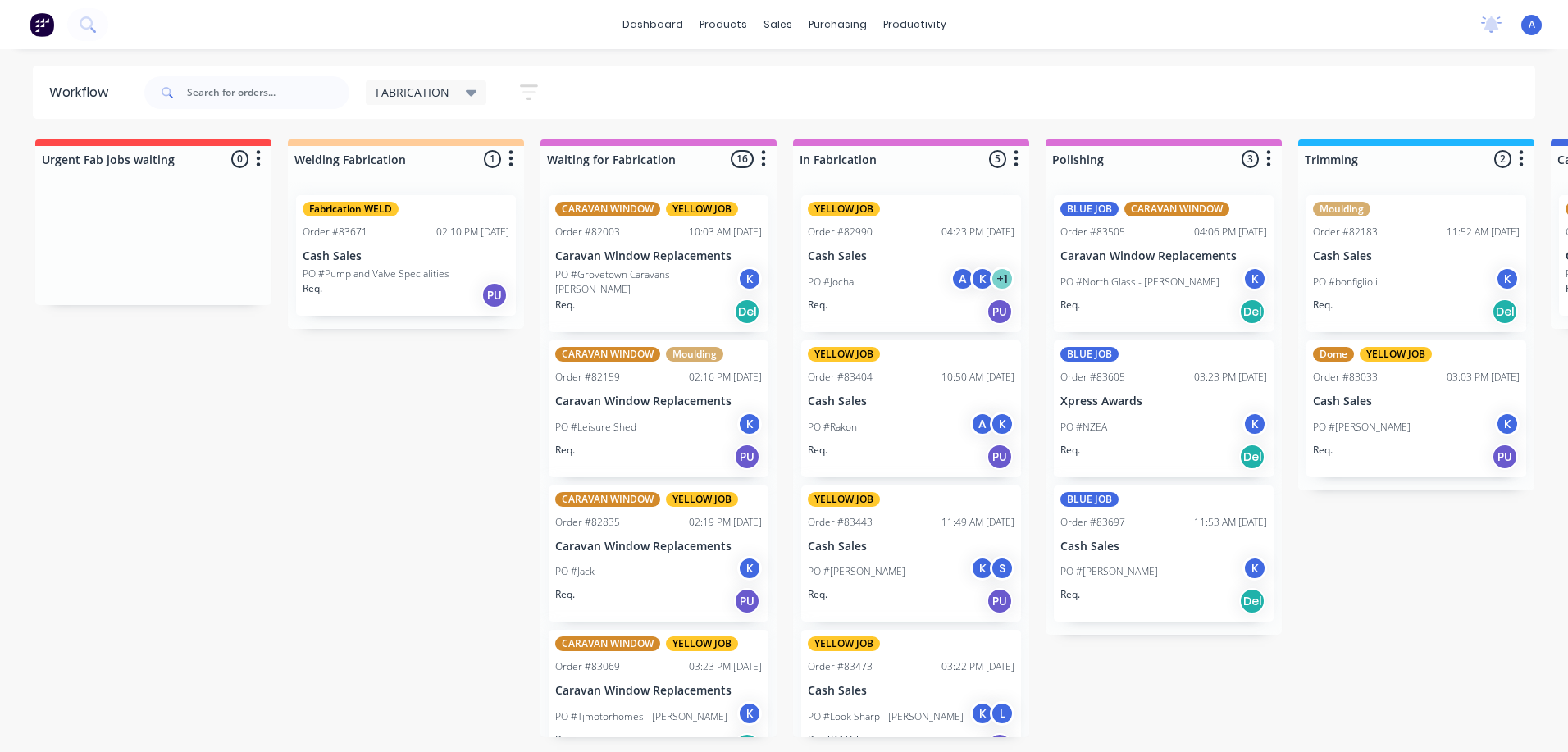
click at [469, 93] on icon at bounding box center [471, 93] width 12 height 6
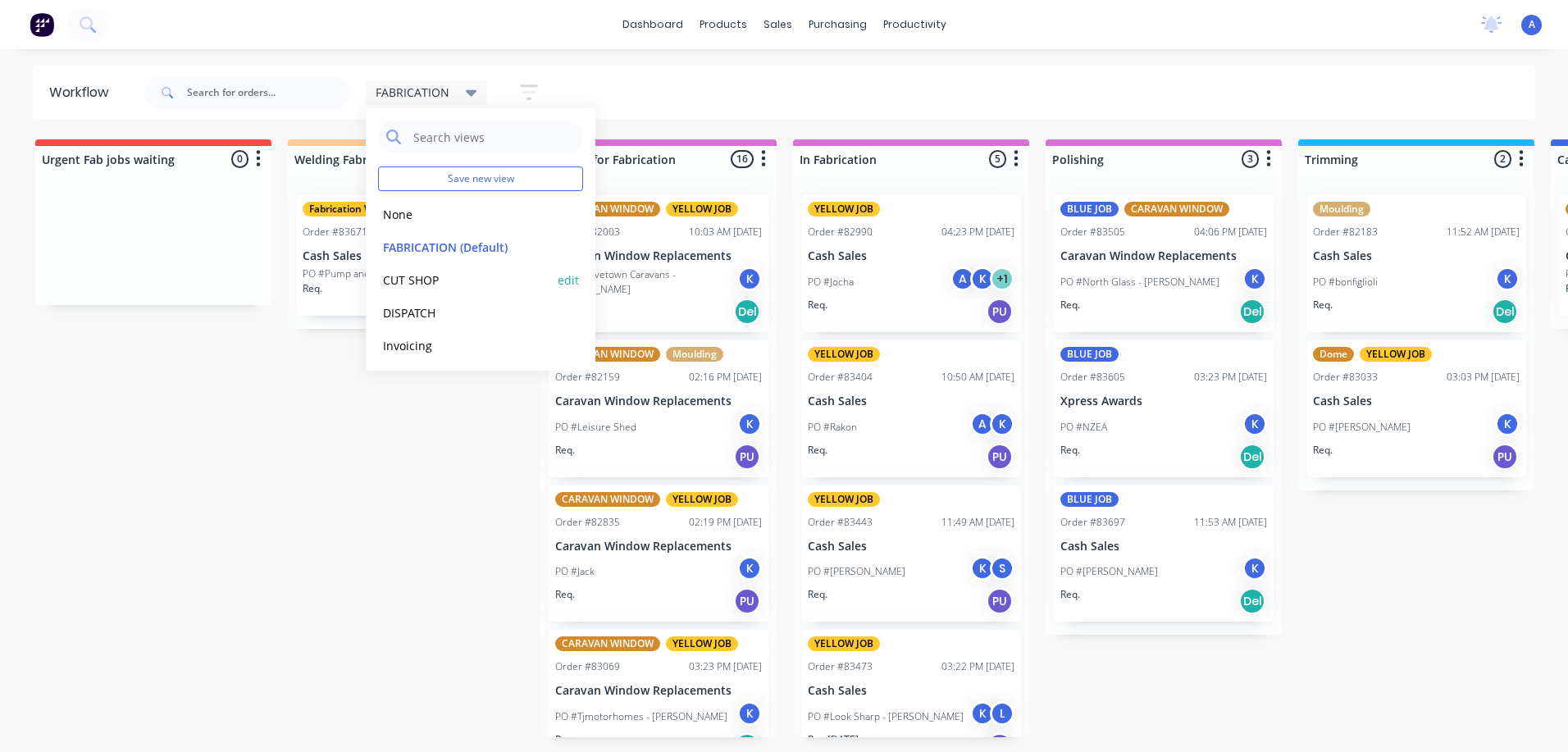
click at [448, 282] on button "CUT SHOP" at bounding box center [465, 280] width 174 height 19
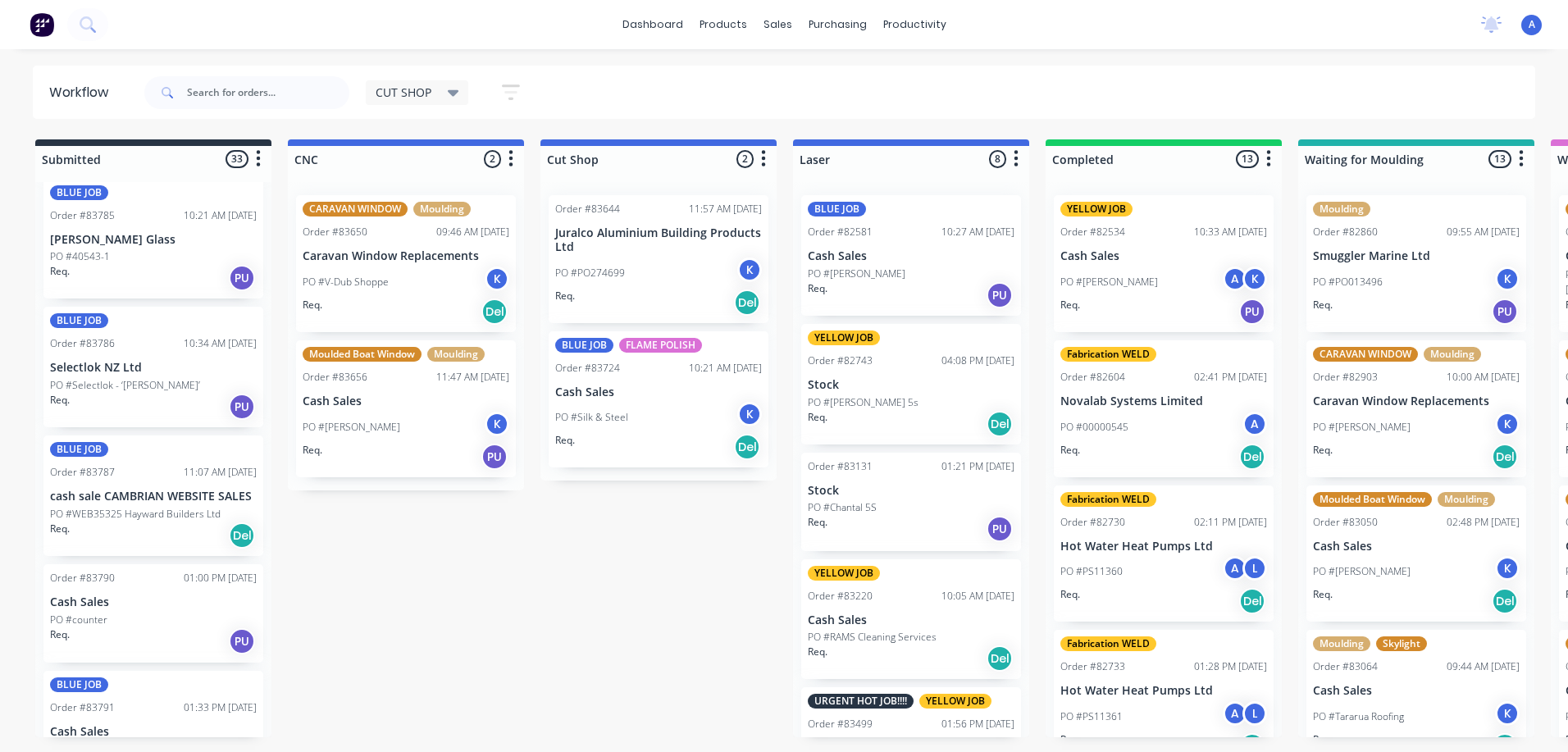
scroll to position [3641, 0]
click at [154, 489] on p "cash sale CAMBRIAN WEBSITE SALES" at bounding box center [153, 495] width 207 height 14
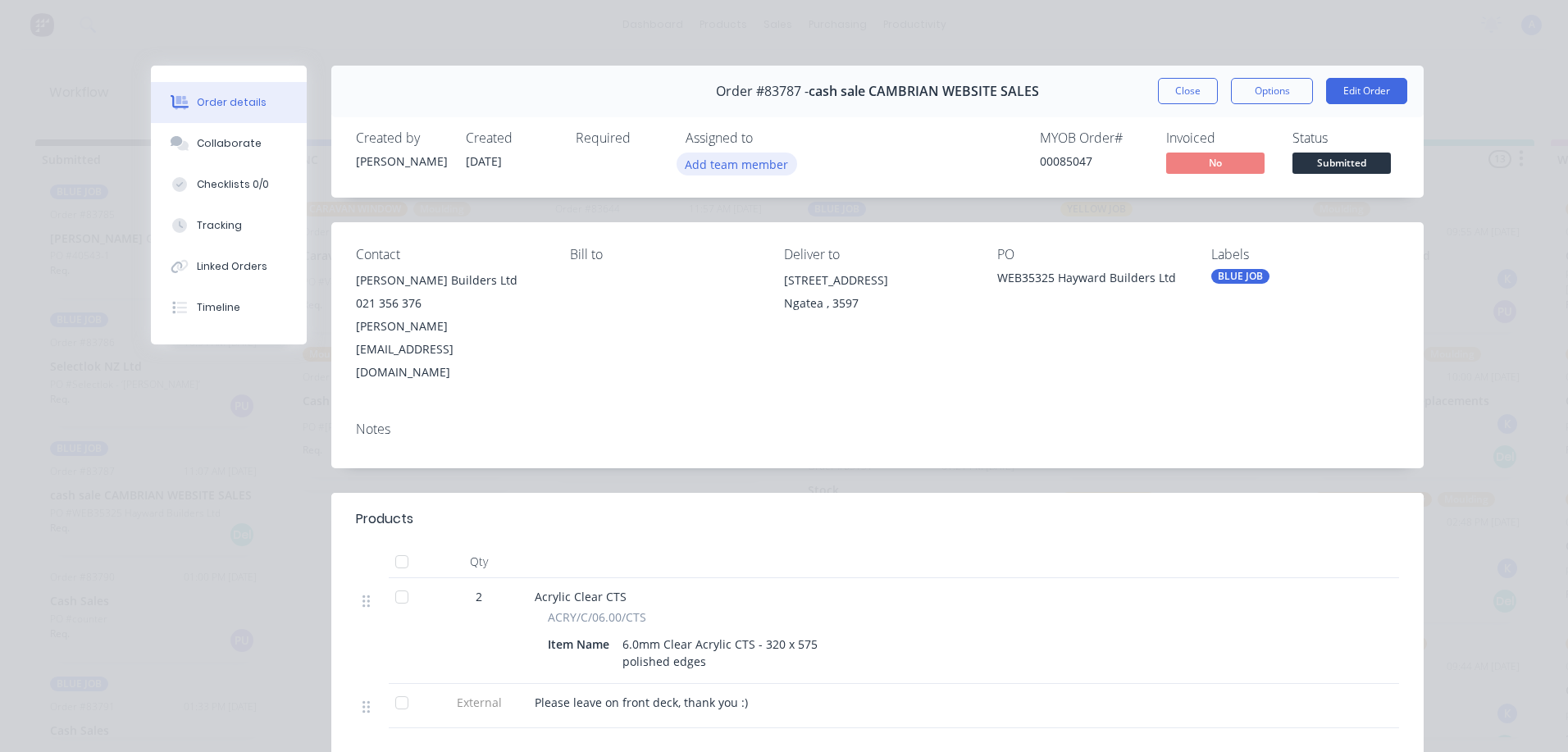
click at [739, 171] on button "Add team member" at bounding box center [736, 163] width 121 height 22
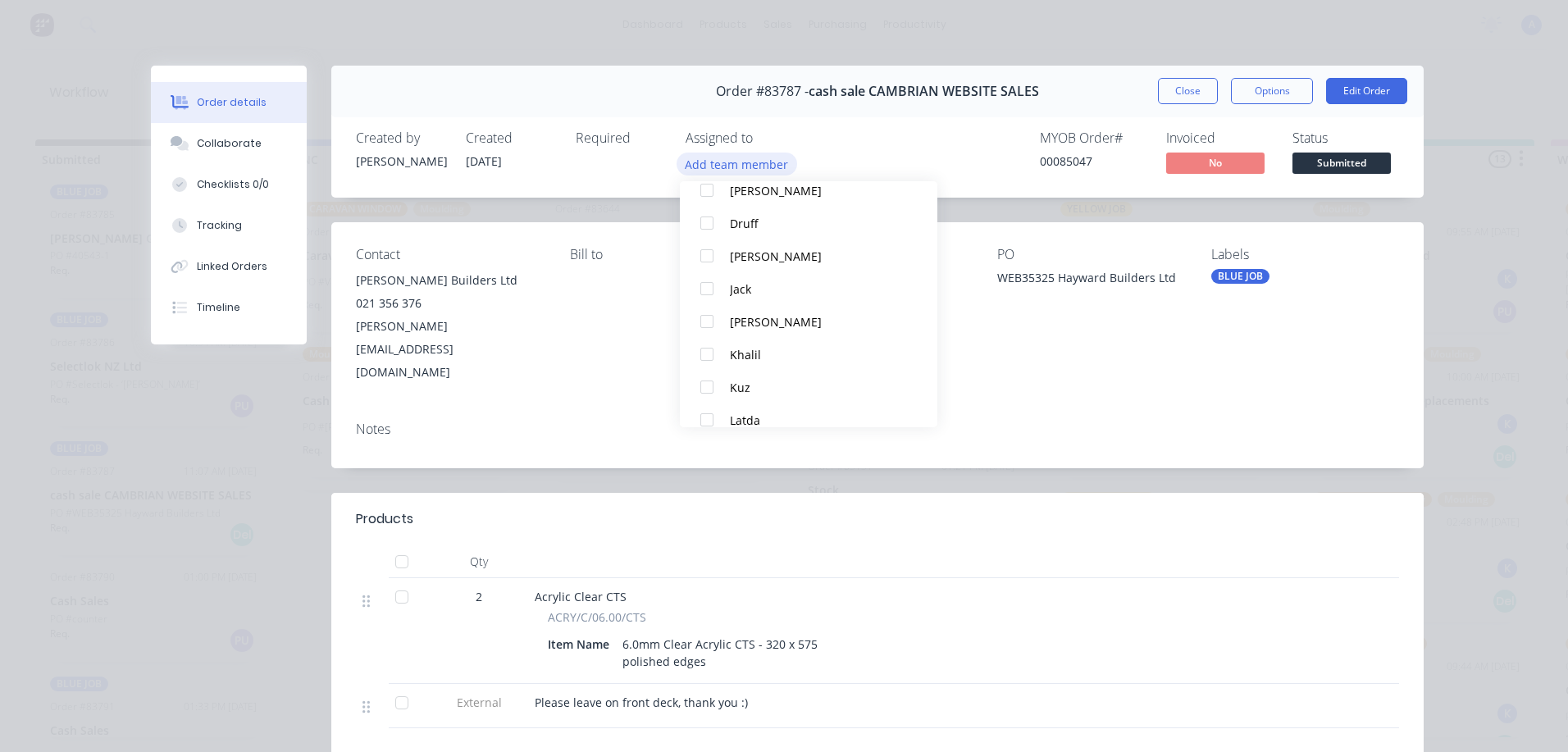
scroll to position [145, 0]
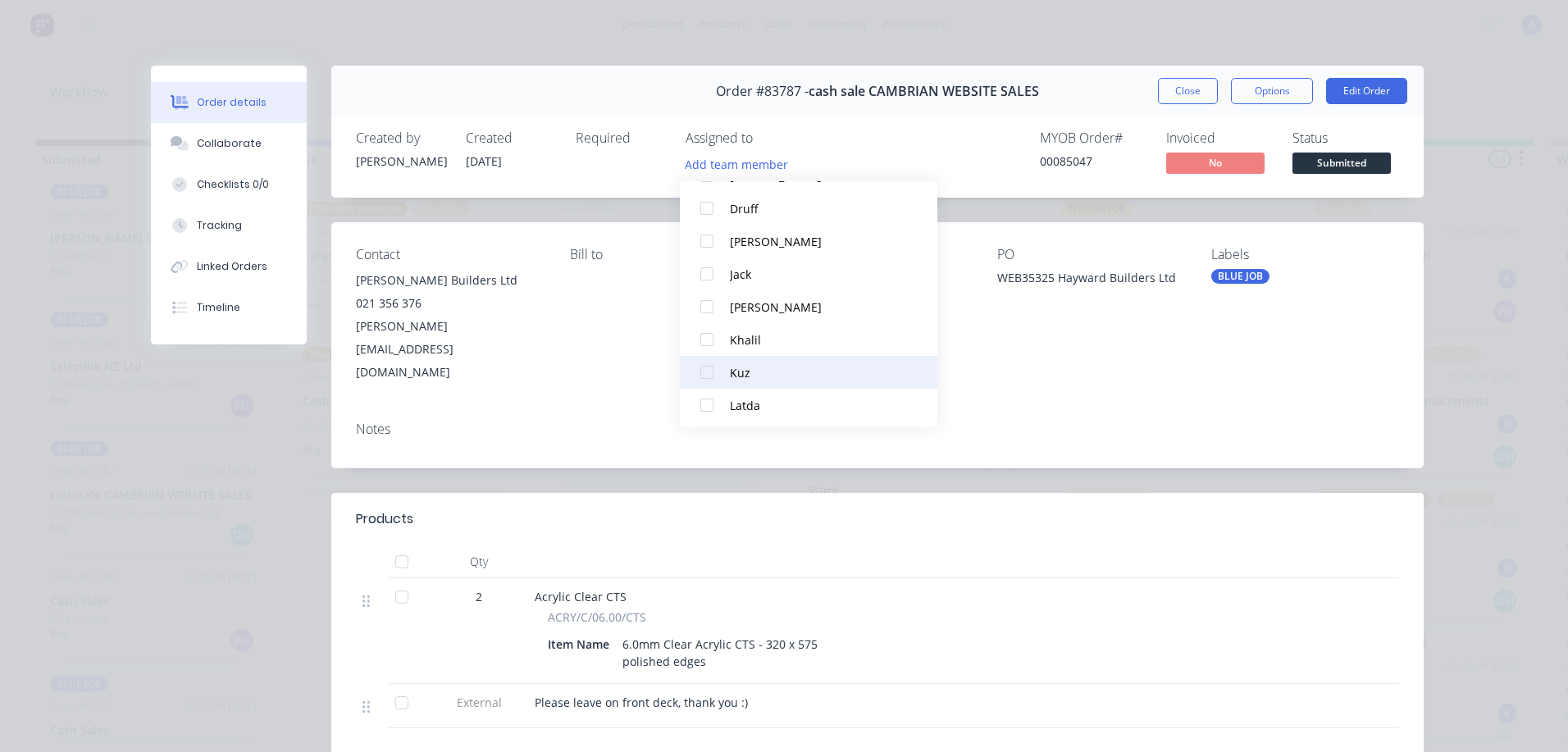
click at [704, 378] on div at bounding box center [707, 372] width 33 height 33
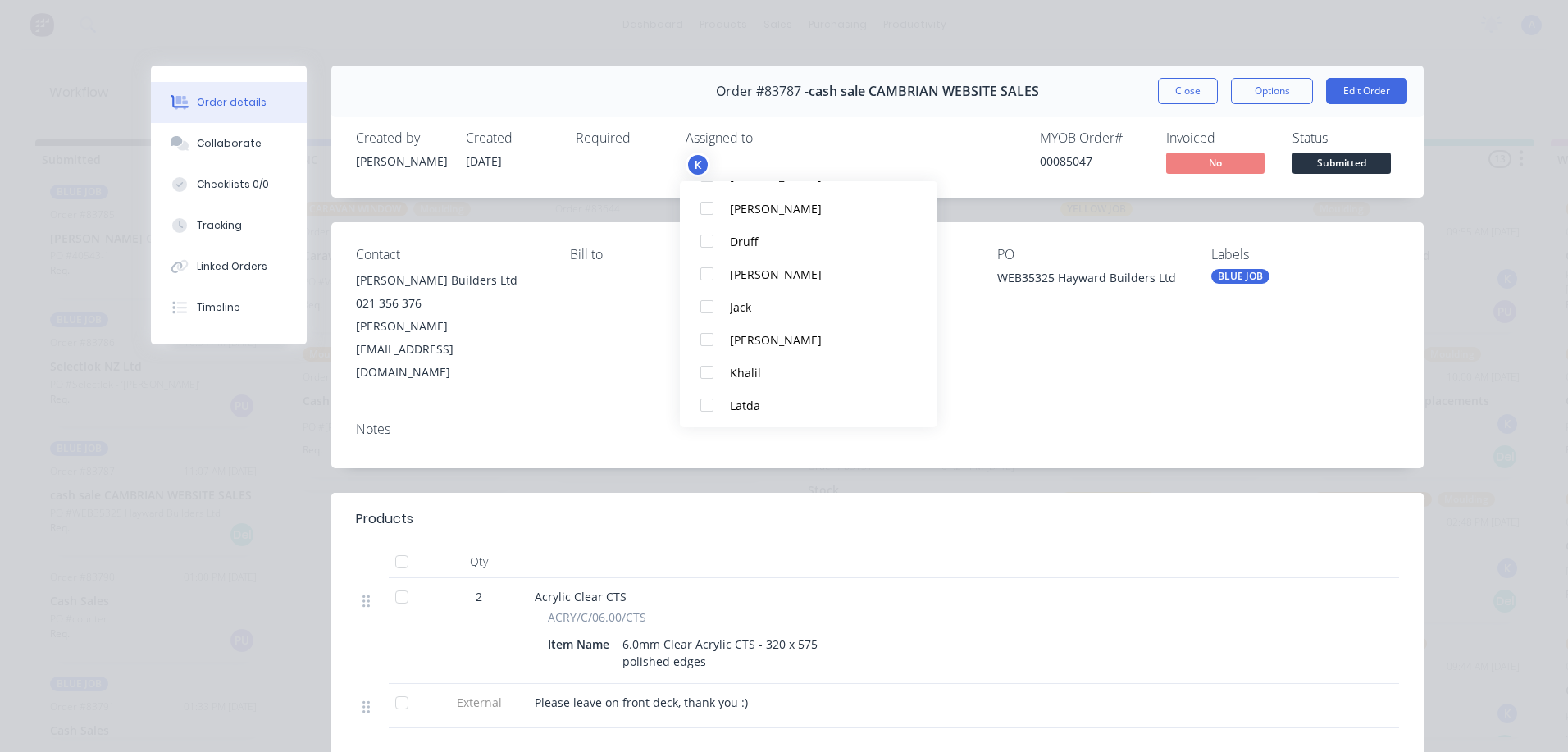
scroll to position [0, 0]
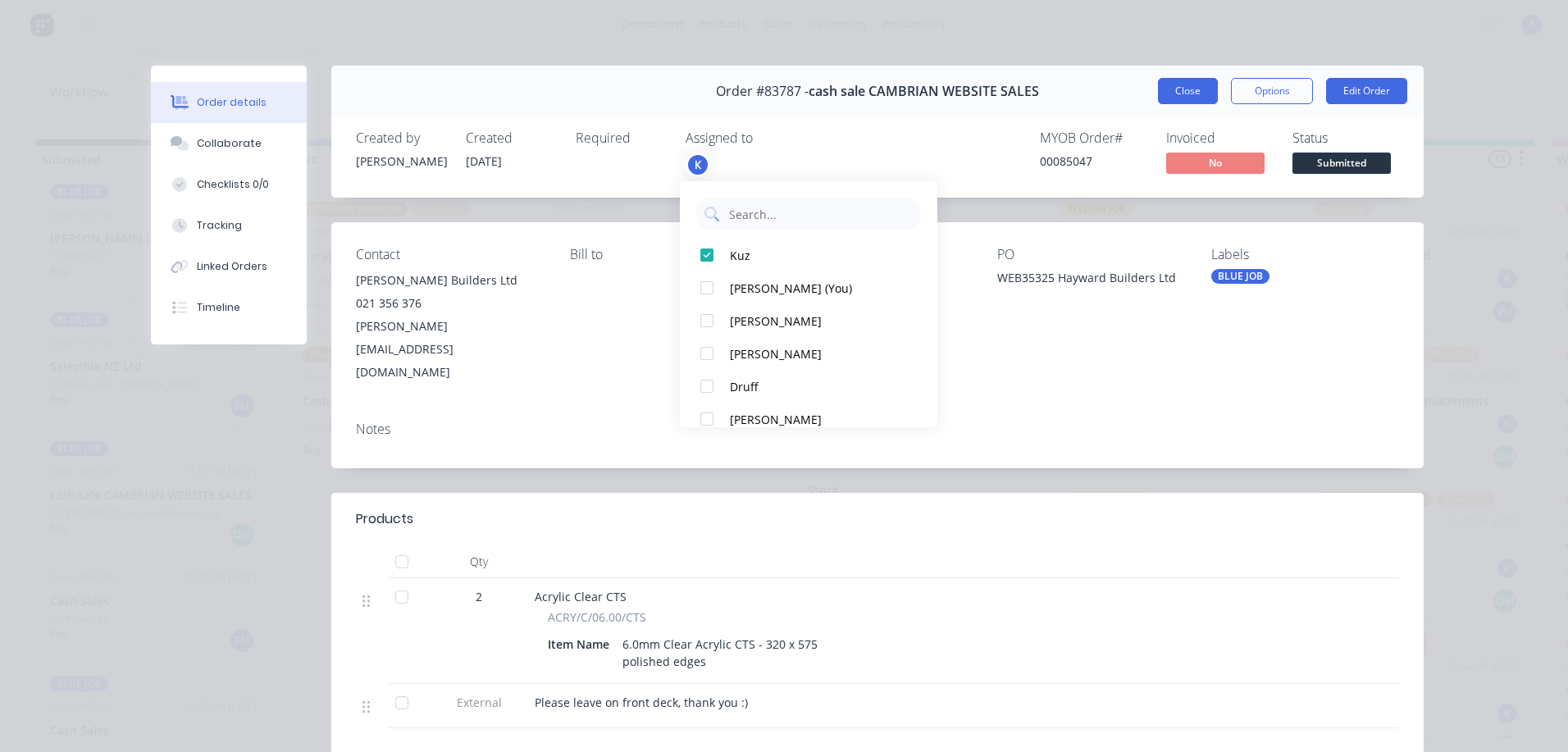
click at [1178, 87] on button "Close" at bounding box center [1188, 91] width 60 height 26
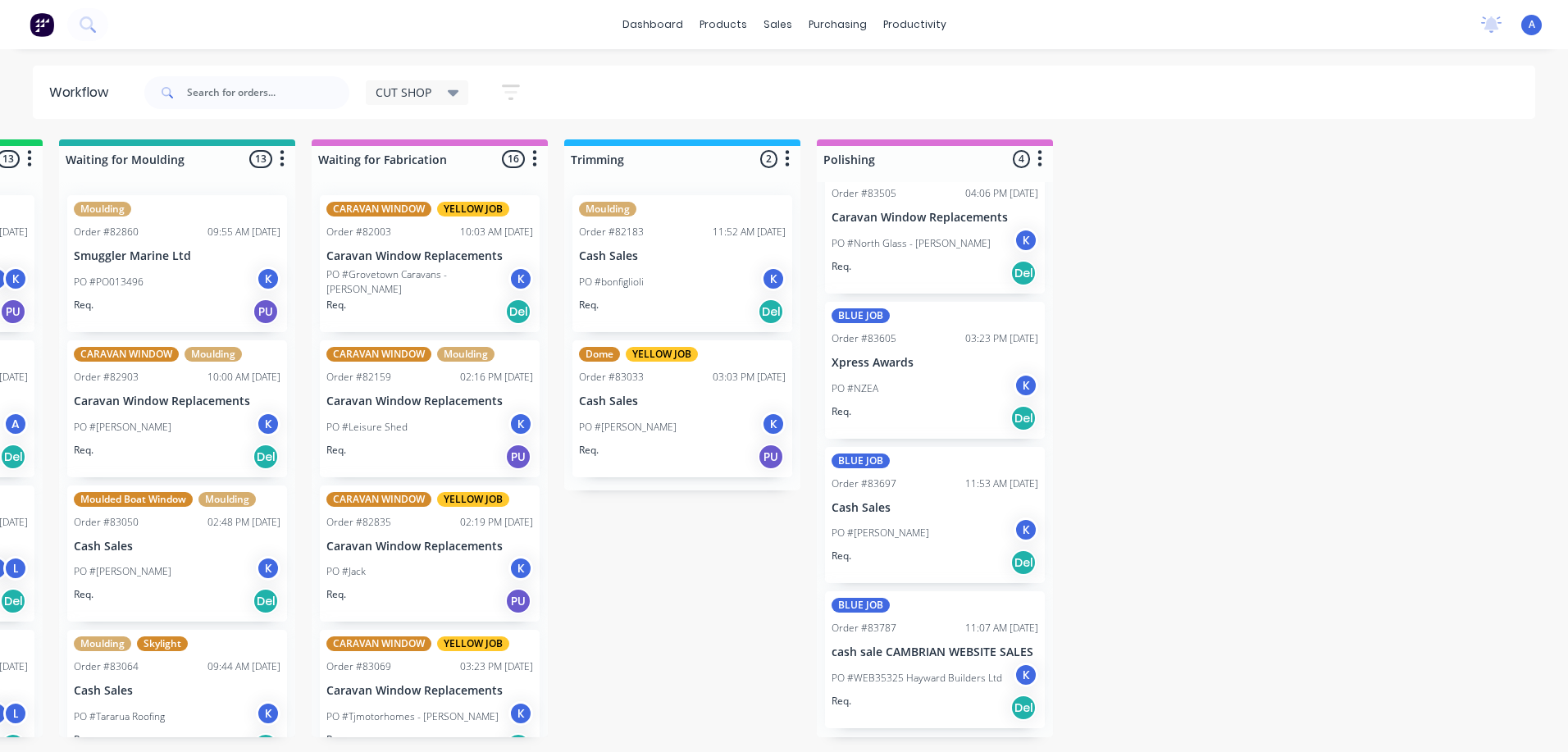
scroll to position [3523, 0]
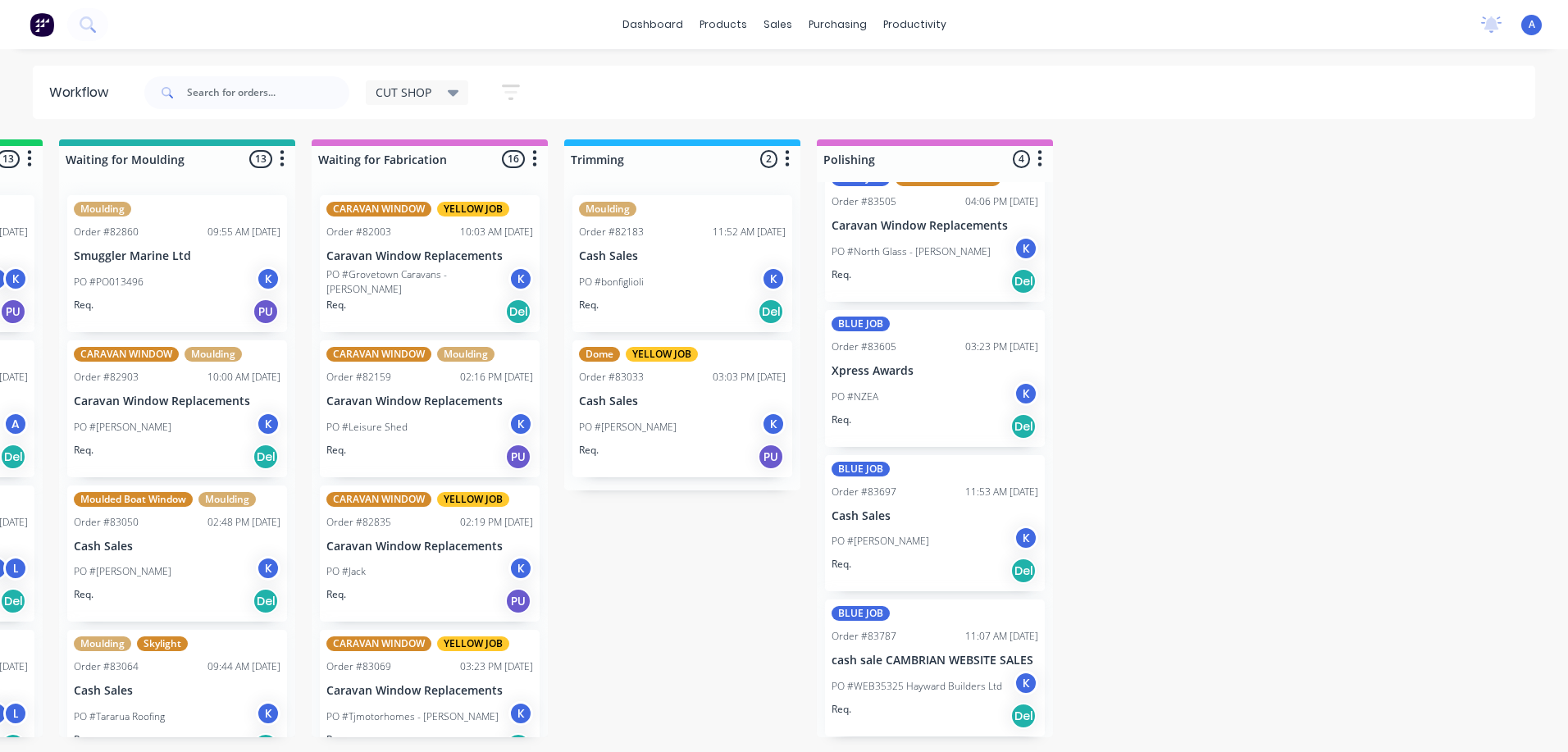
click at [453, 94] on icon at bounding box center [453, 93] width 12 height 6
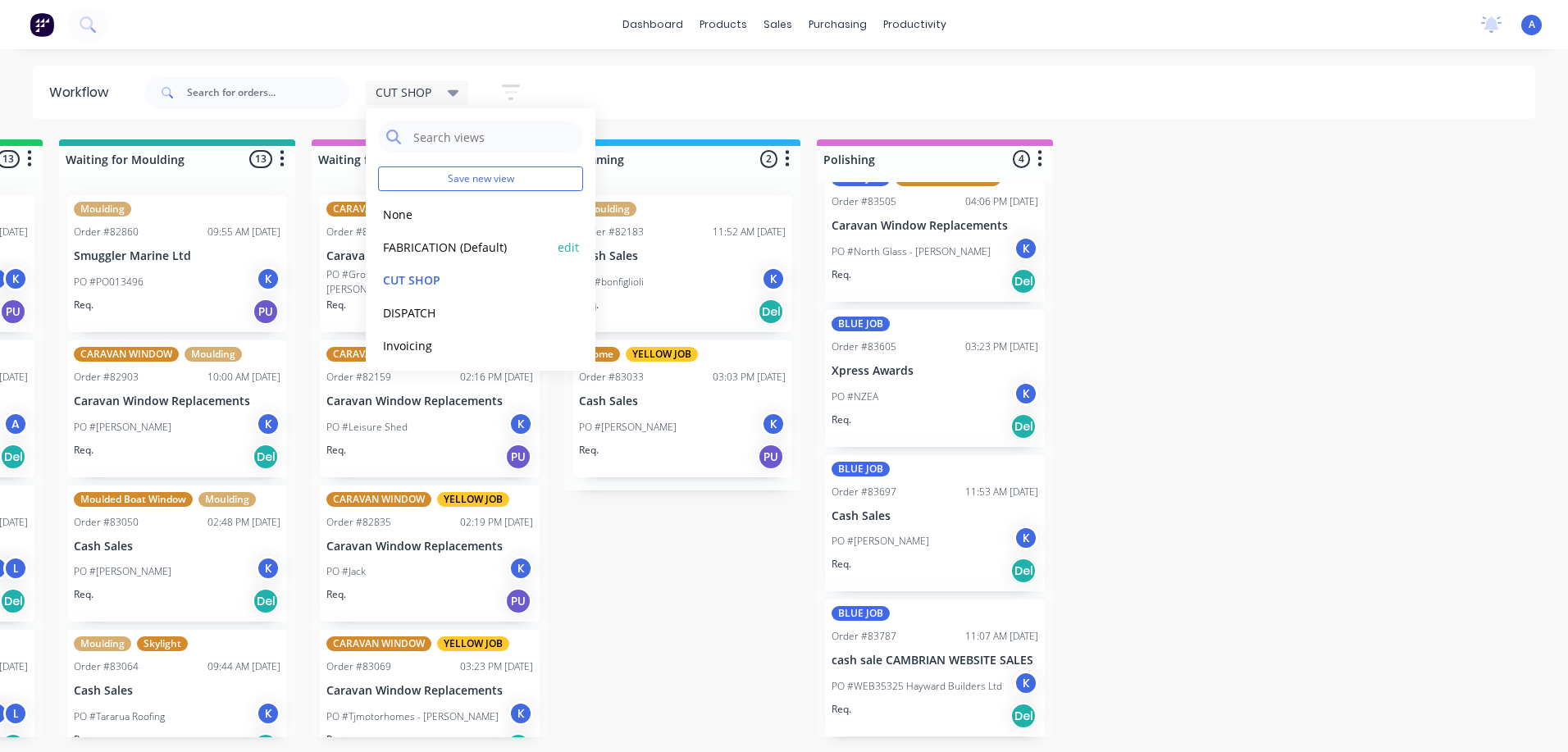
click at [466, 249] on button "FABRICATION (Default)" at bounding box center [465, 247] width 174 height 19
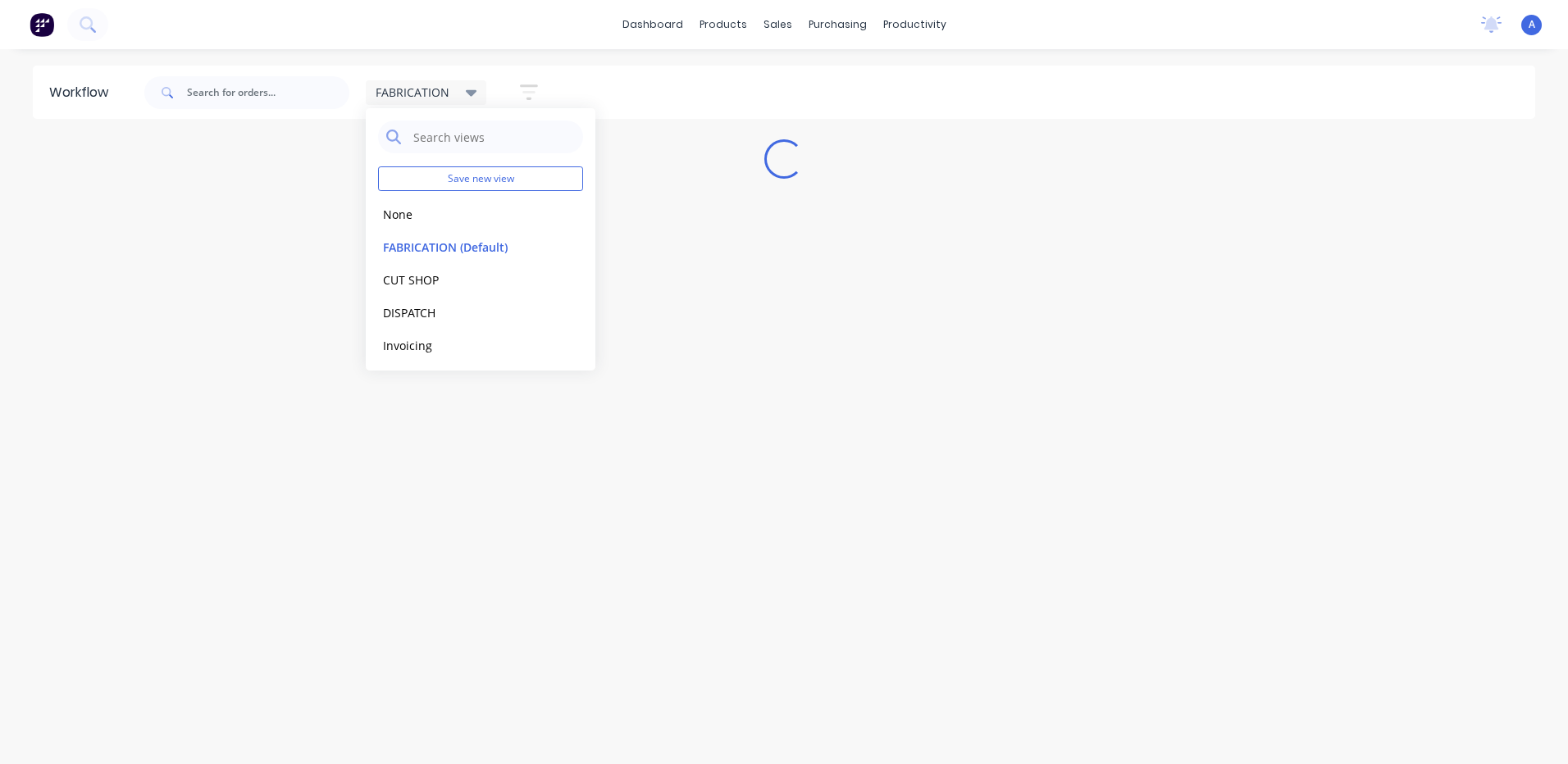
click at [663, 242] on div "Workflow FABRICATION Save new view None edit FABRICATION (Default) edit CUT SHO…" at bounding box center [784, 397] width 1568 height 665
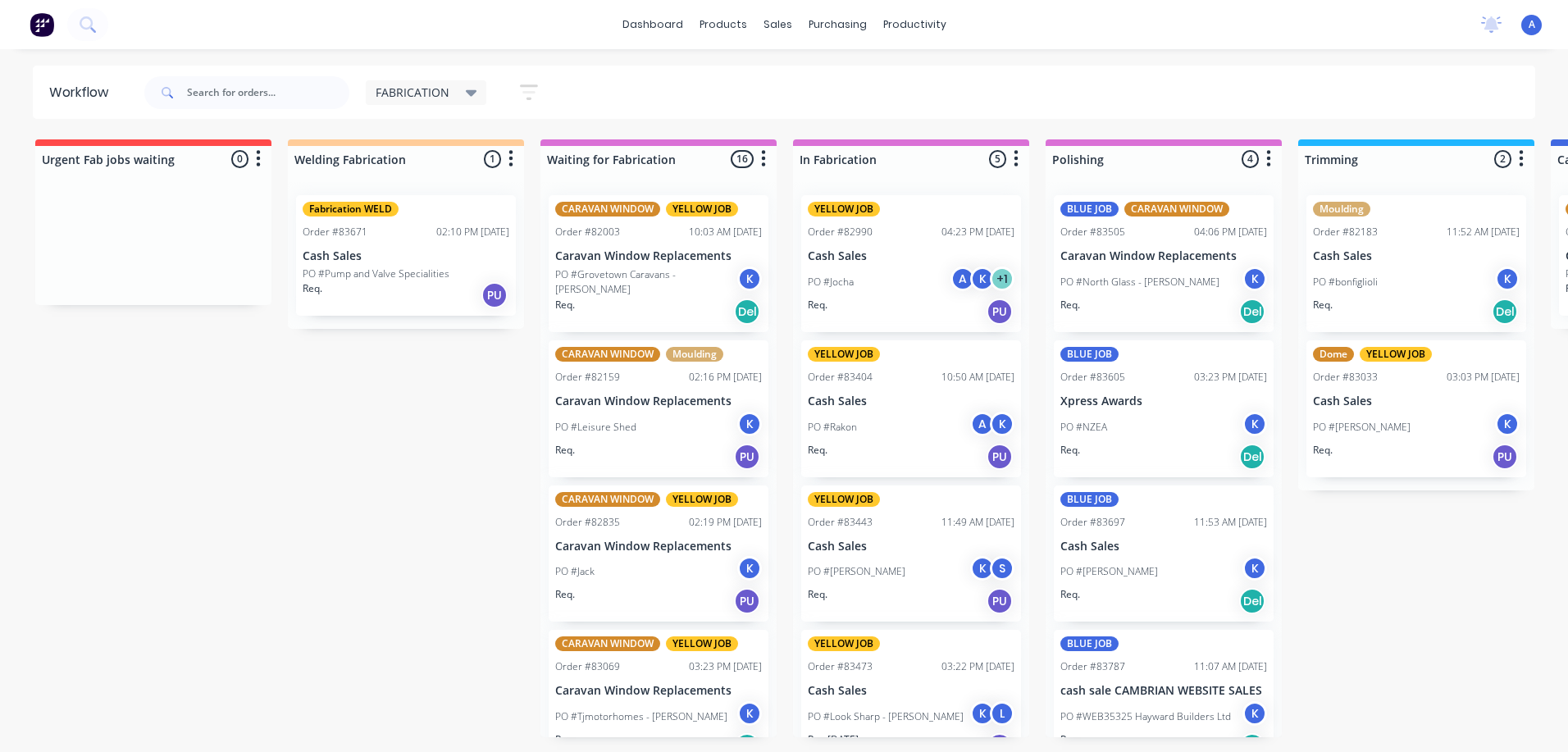
click at [469, 93] on icon at bounding box center [471, 93] width 12 height 6
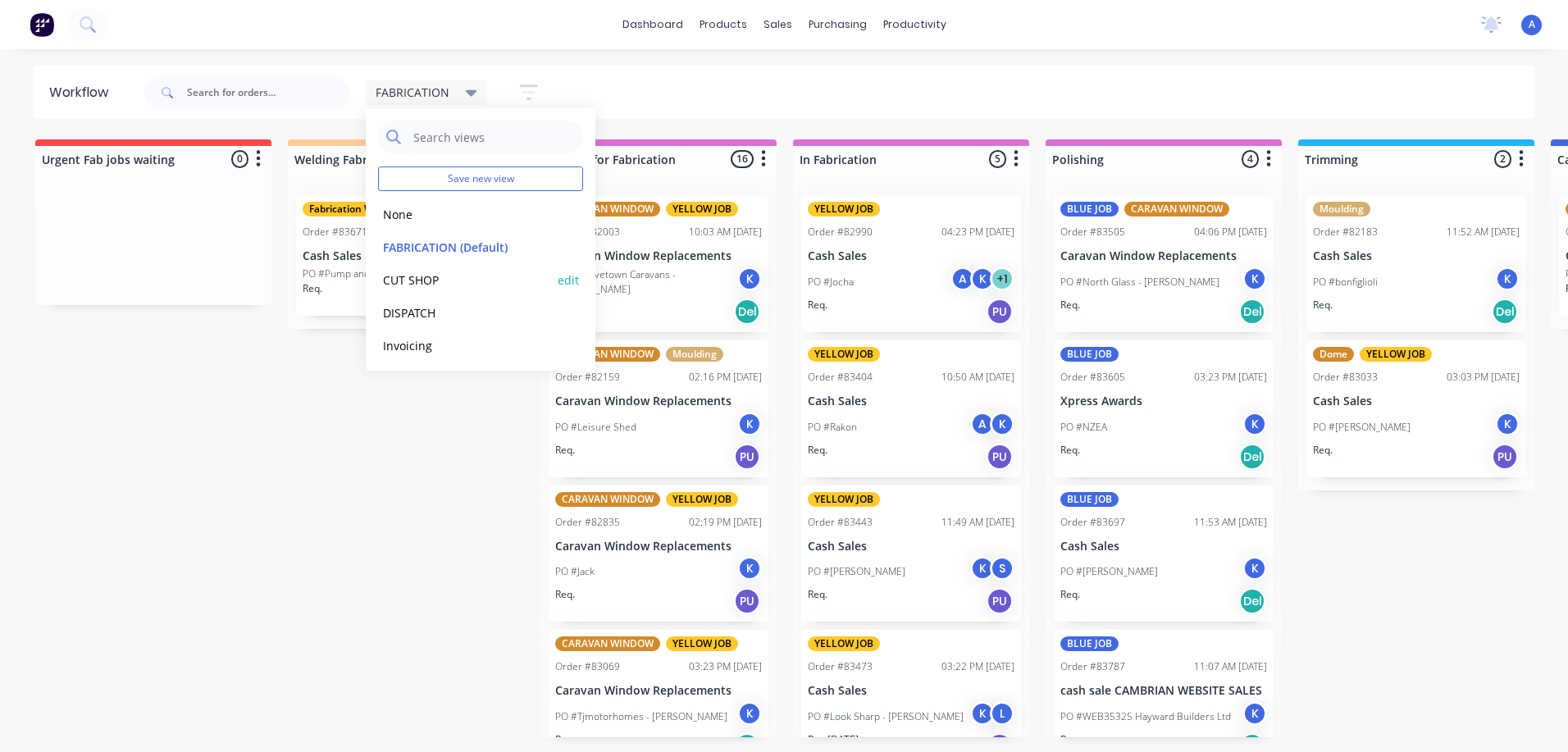
click at [459, 284] on button "CUT SHOP" at bounding box center [465, 280] width 174 height 19
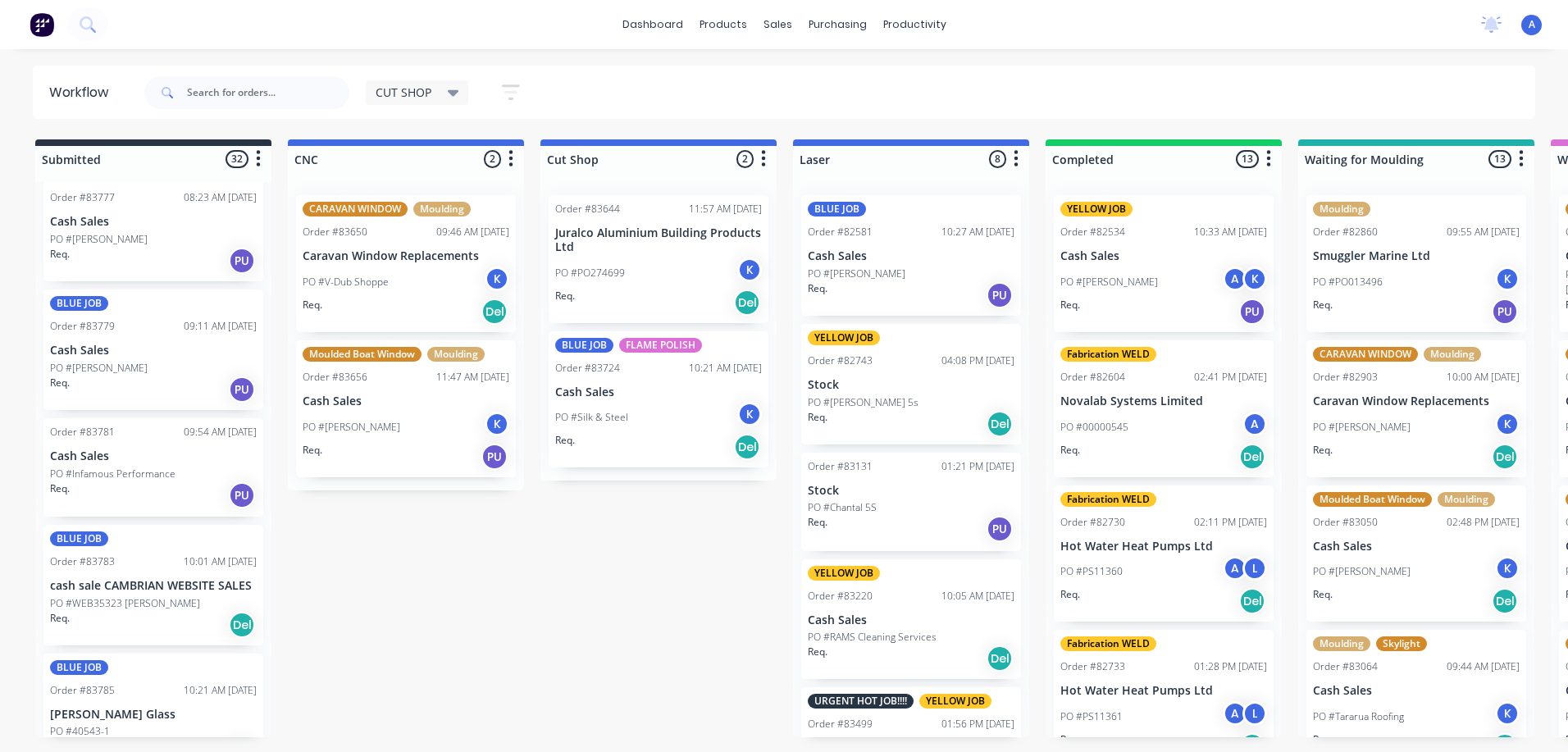
scroll to position [3164, 0]
click at [145, 580] on p "cash sale CAMBRIAN WEBSITE SALES" at bounding box center [153, 587] width 207 height 14
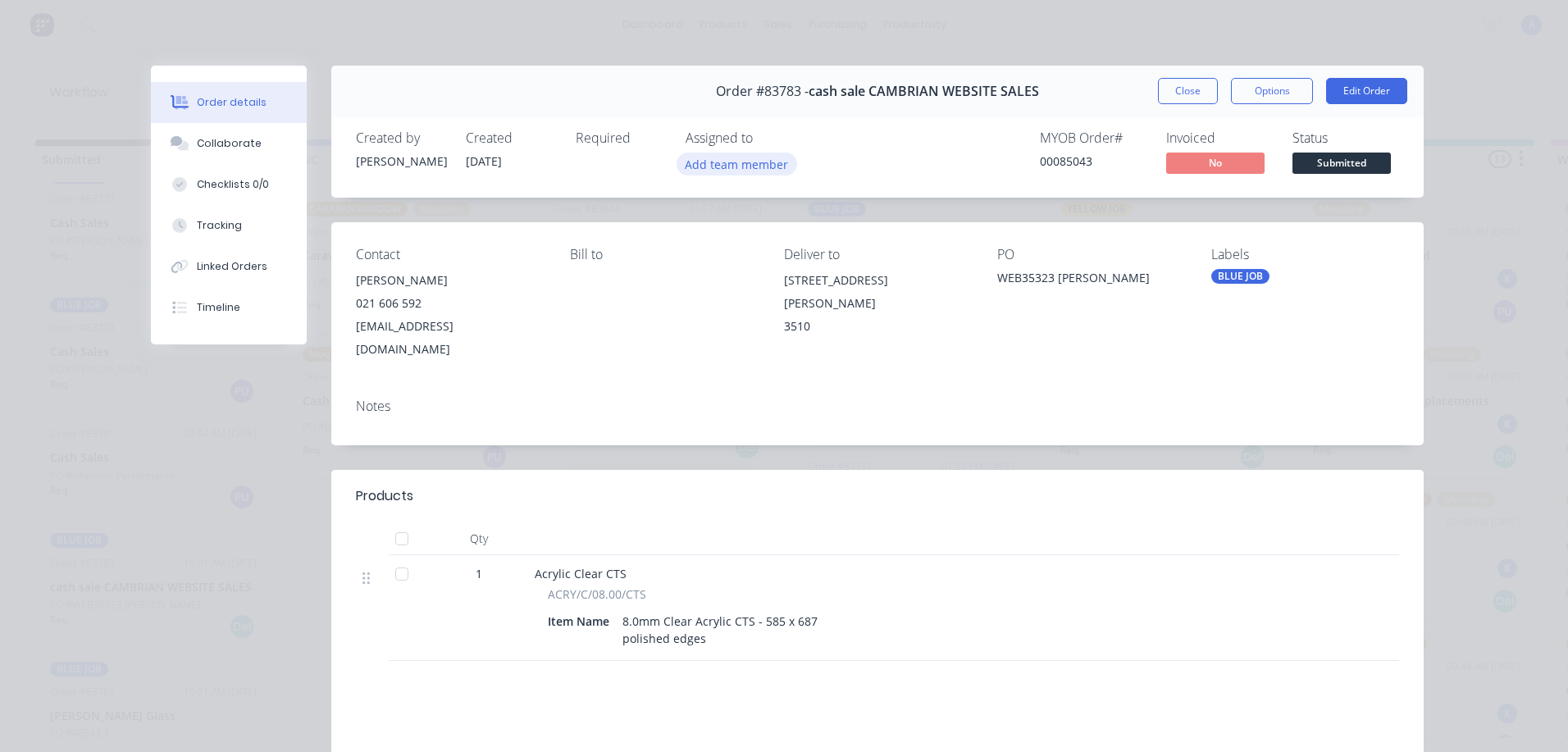
click at [737, 165] on button "Add team member" at bounding box center [736, 163] width 121 height 22
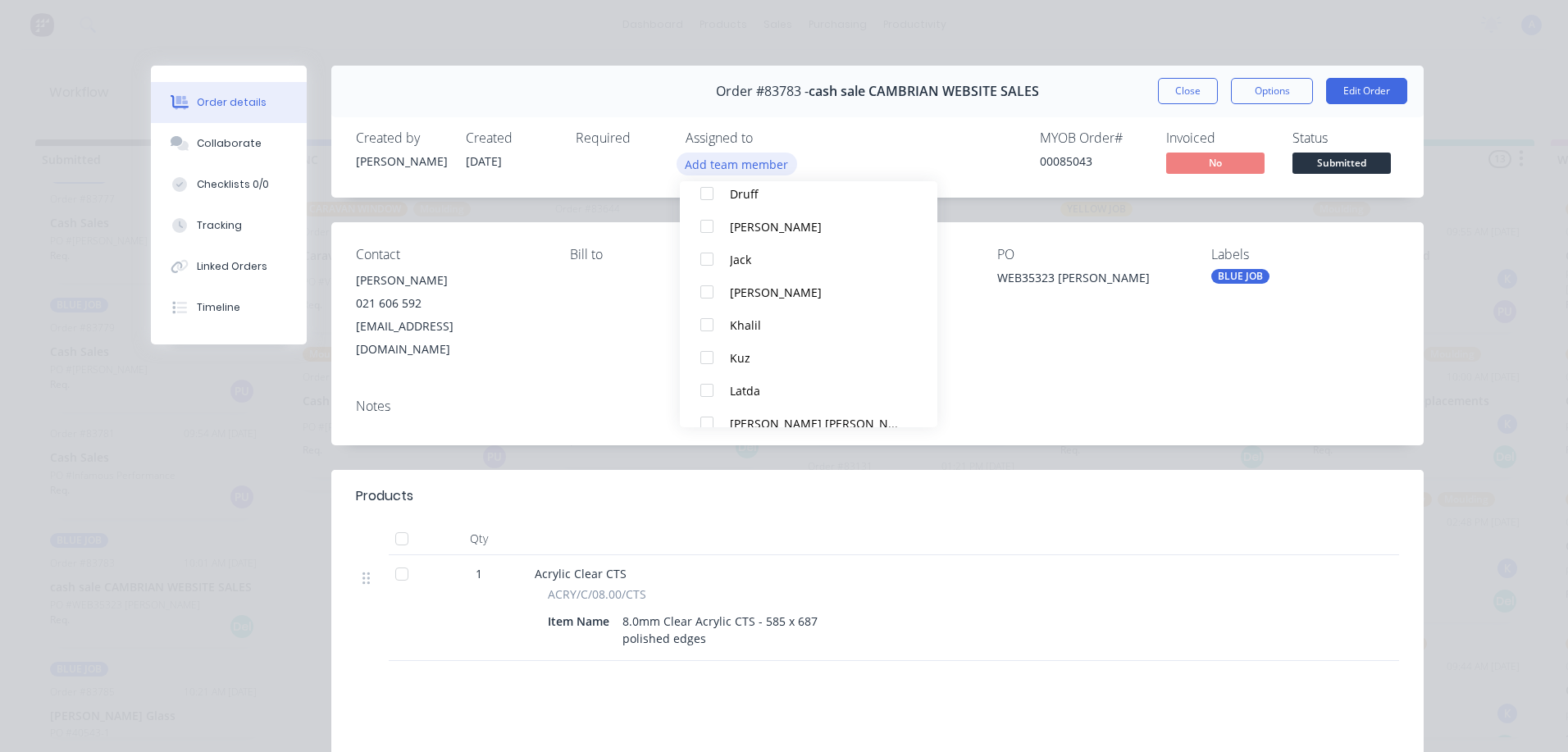
scroll to position [176, 0]
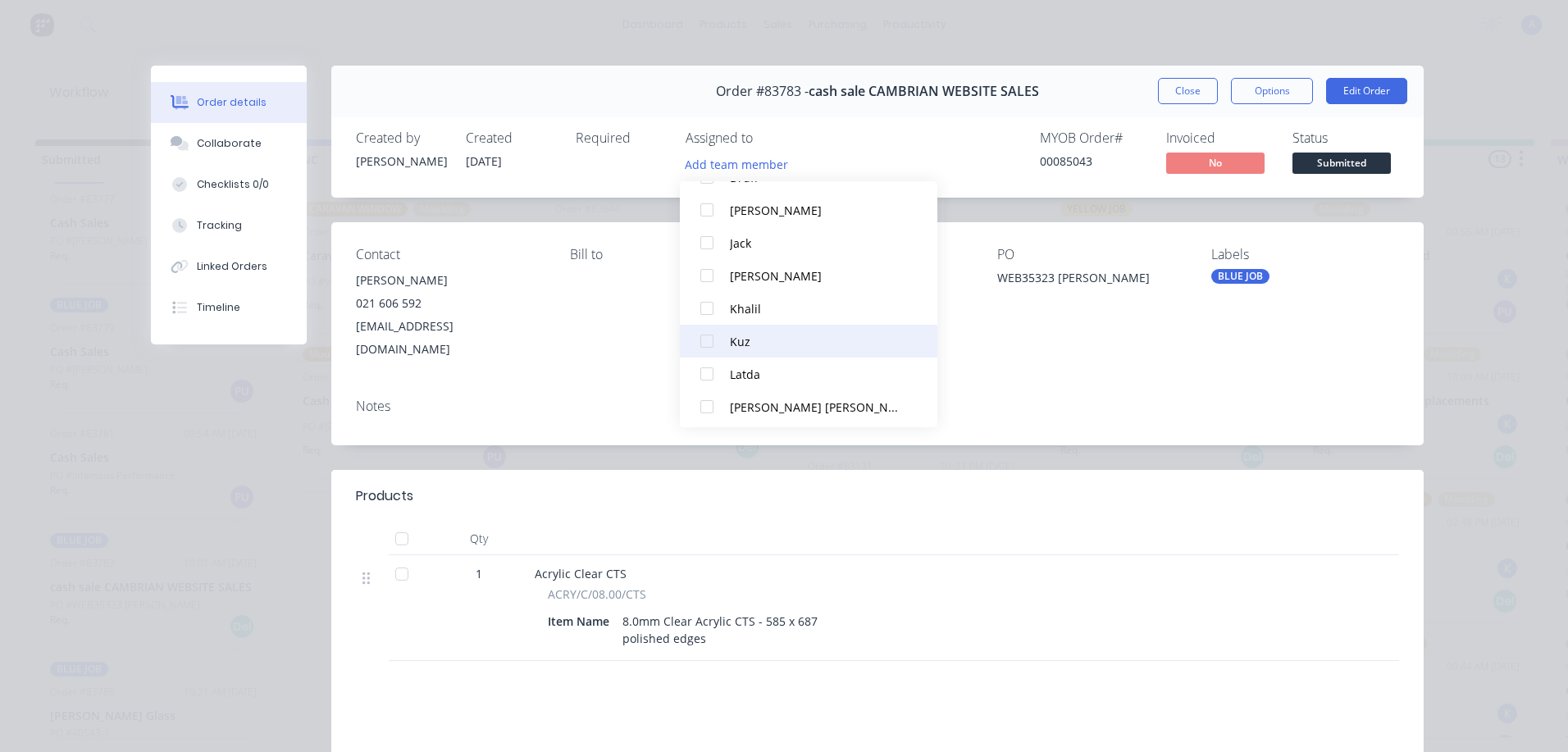
click at [711, 346] on div at bounding box center [707, 341] width 33 height 33
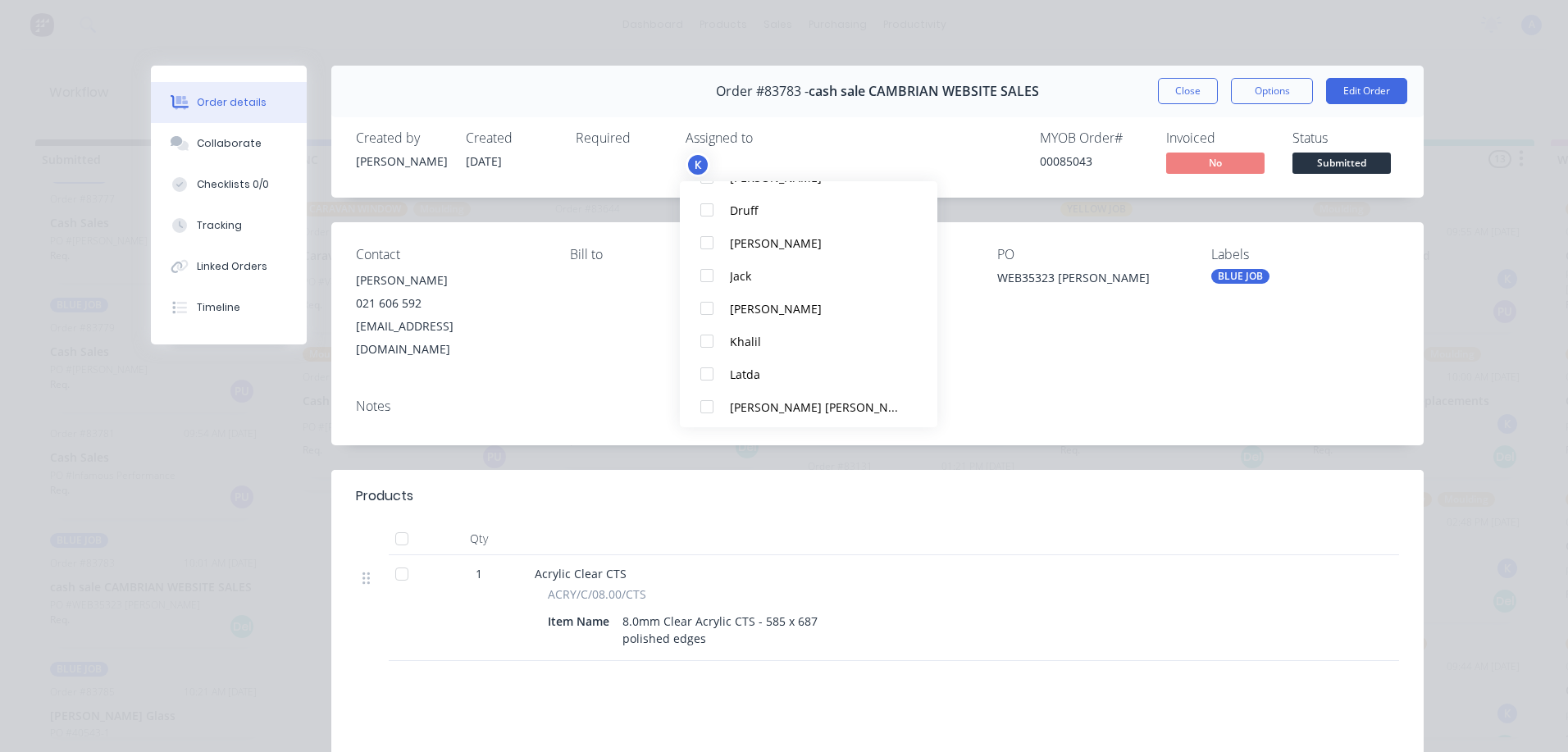
scroll to position [0, 0]
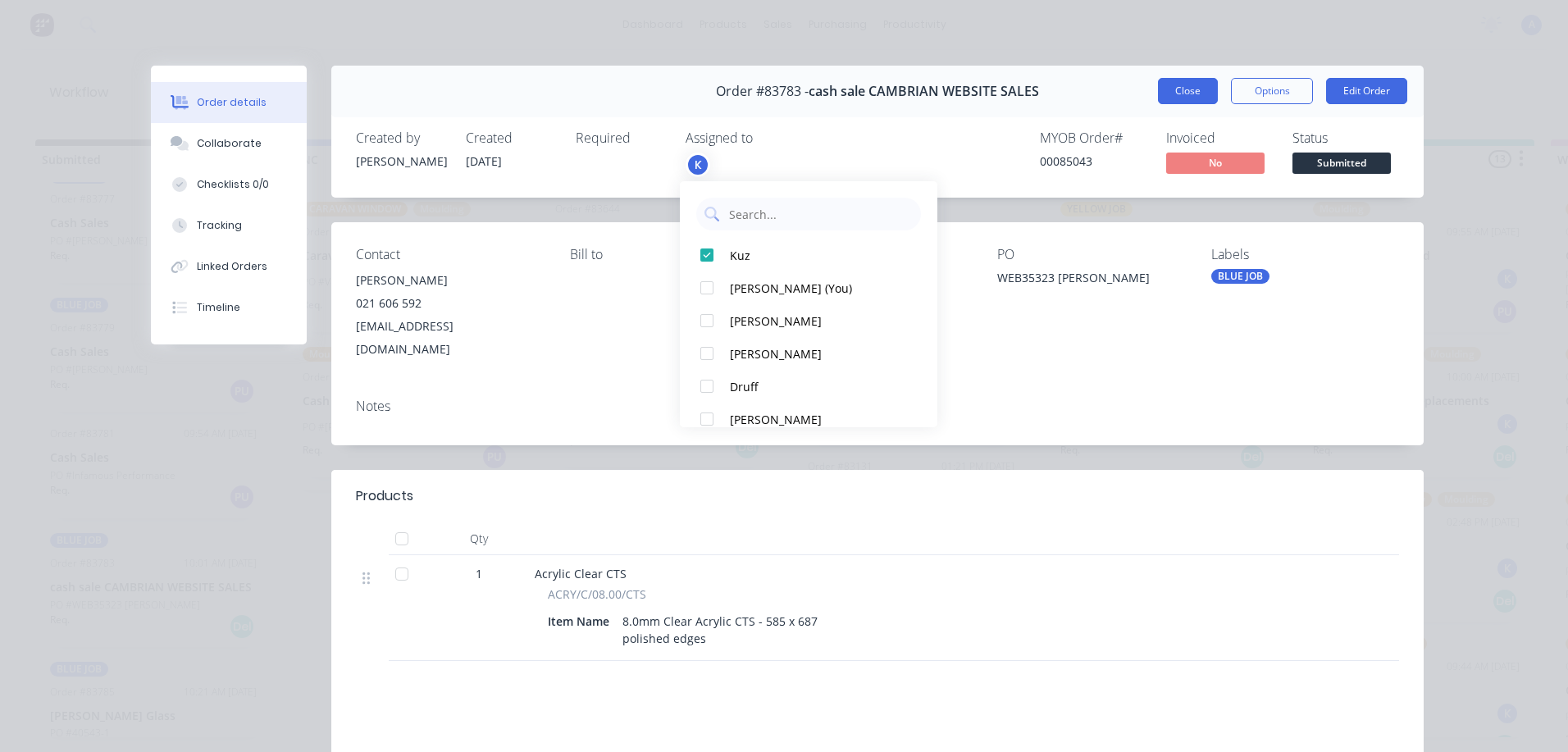
click at [1195, 86] on button "Close" at bounding box center [1188, 91] width 60 height 26
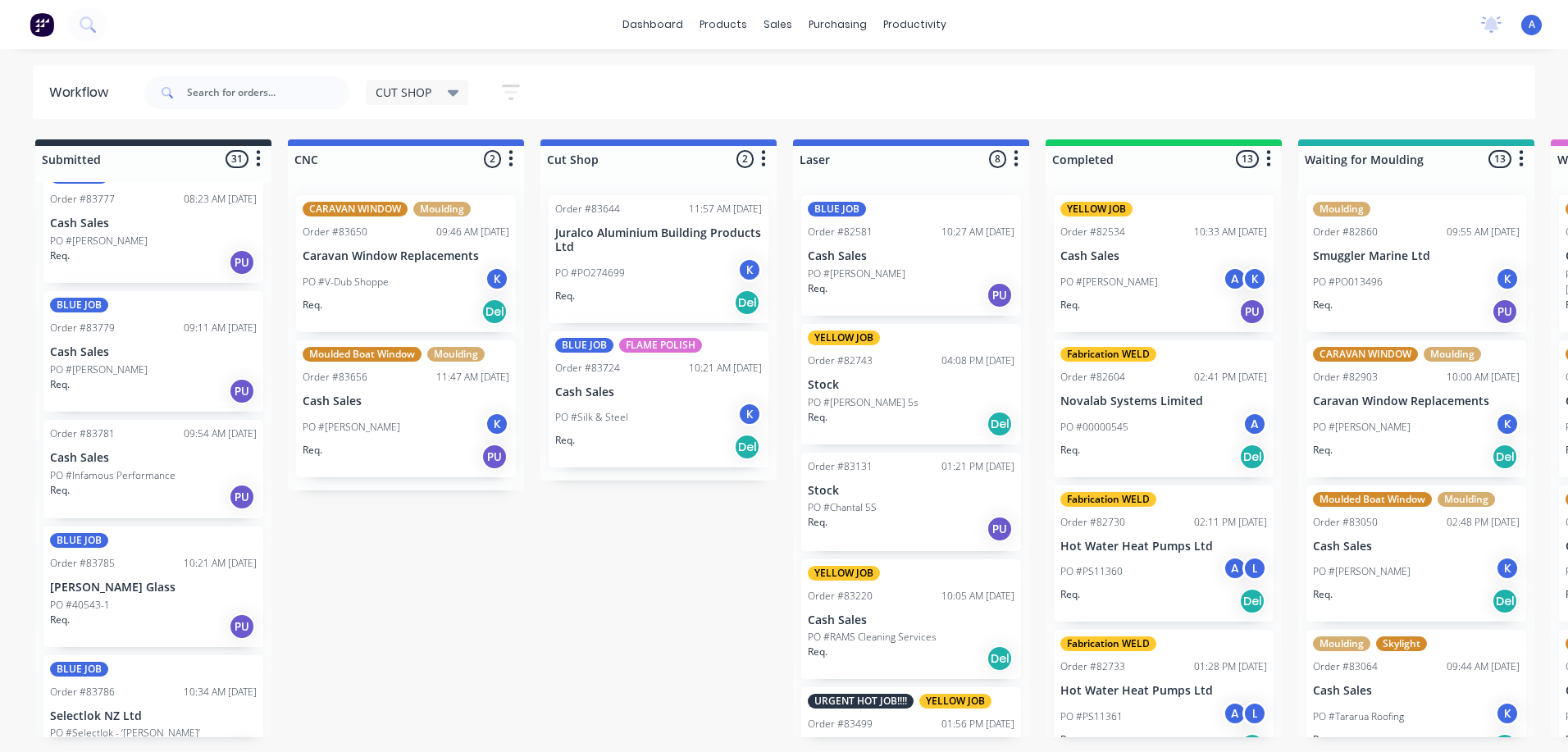
click at [128, 598] on div "PO #40543-1" at bounding box center [153, 605] width 207 height 15
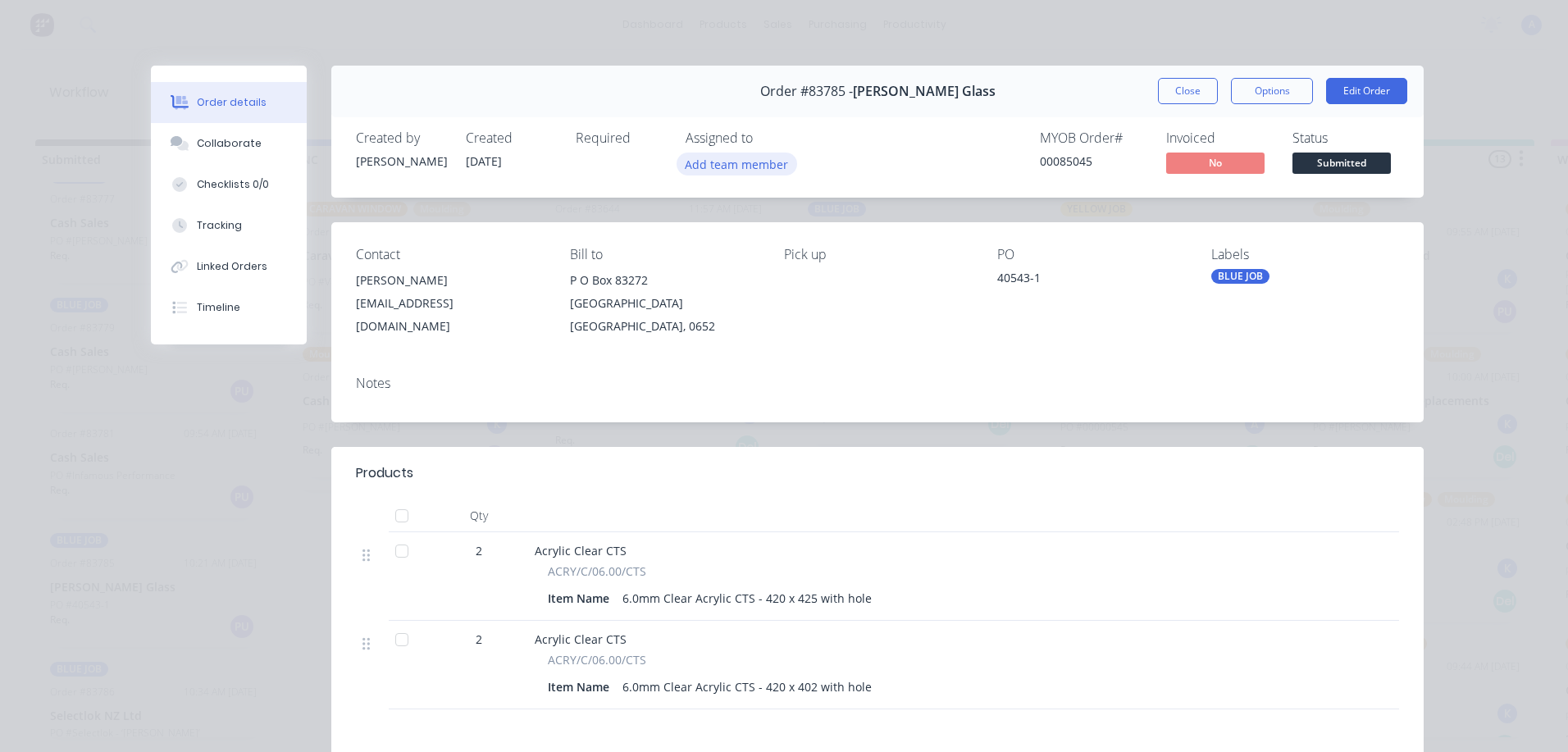
click at [758, 171] on button "Add team member" at bounding box center [736, 163] width 121 height 22
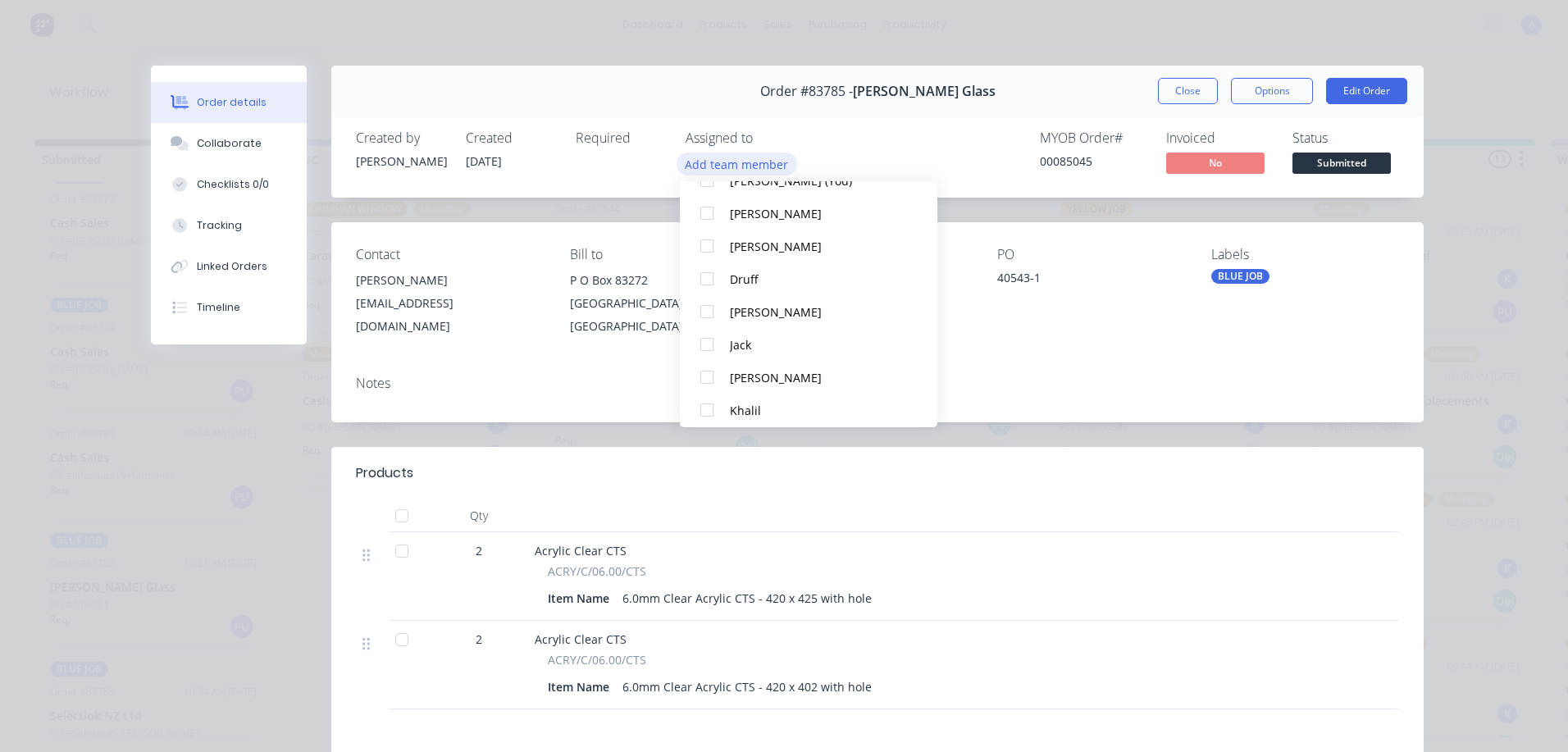
scroll to position [106, 0]
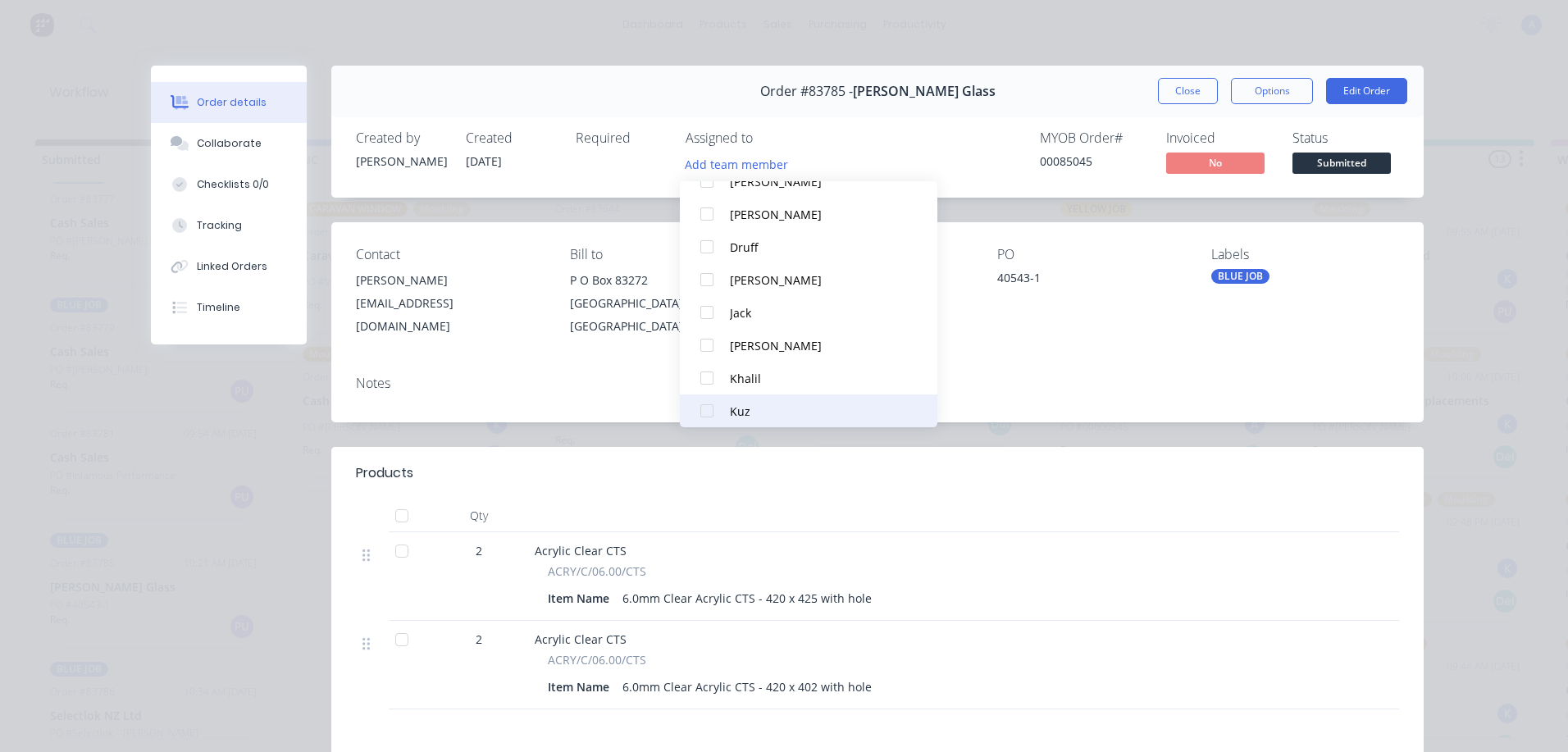
click at [713, 414] on div at bounding box center [707, 411] width 33 height 33
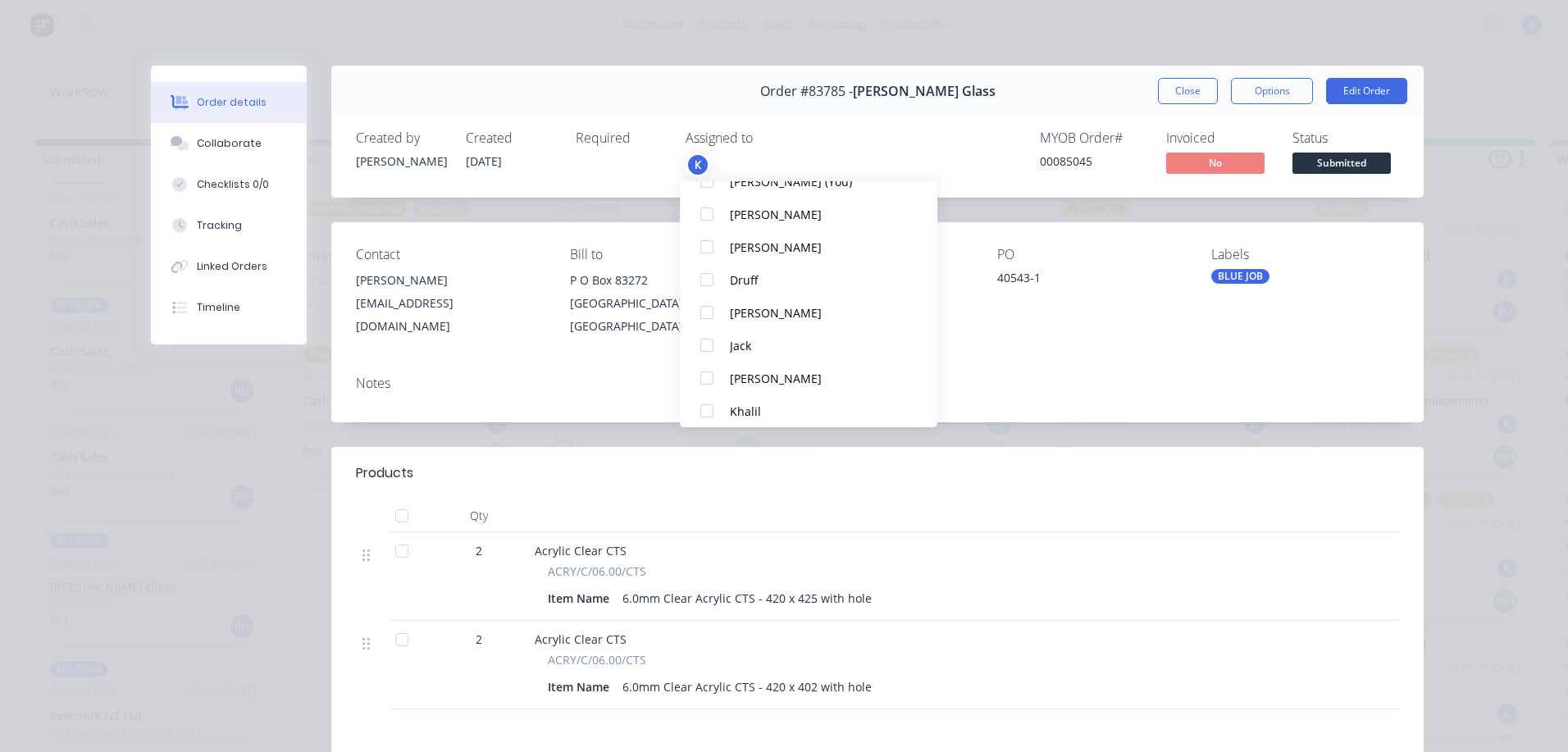
scroll to position [0, 0]
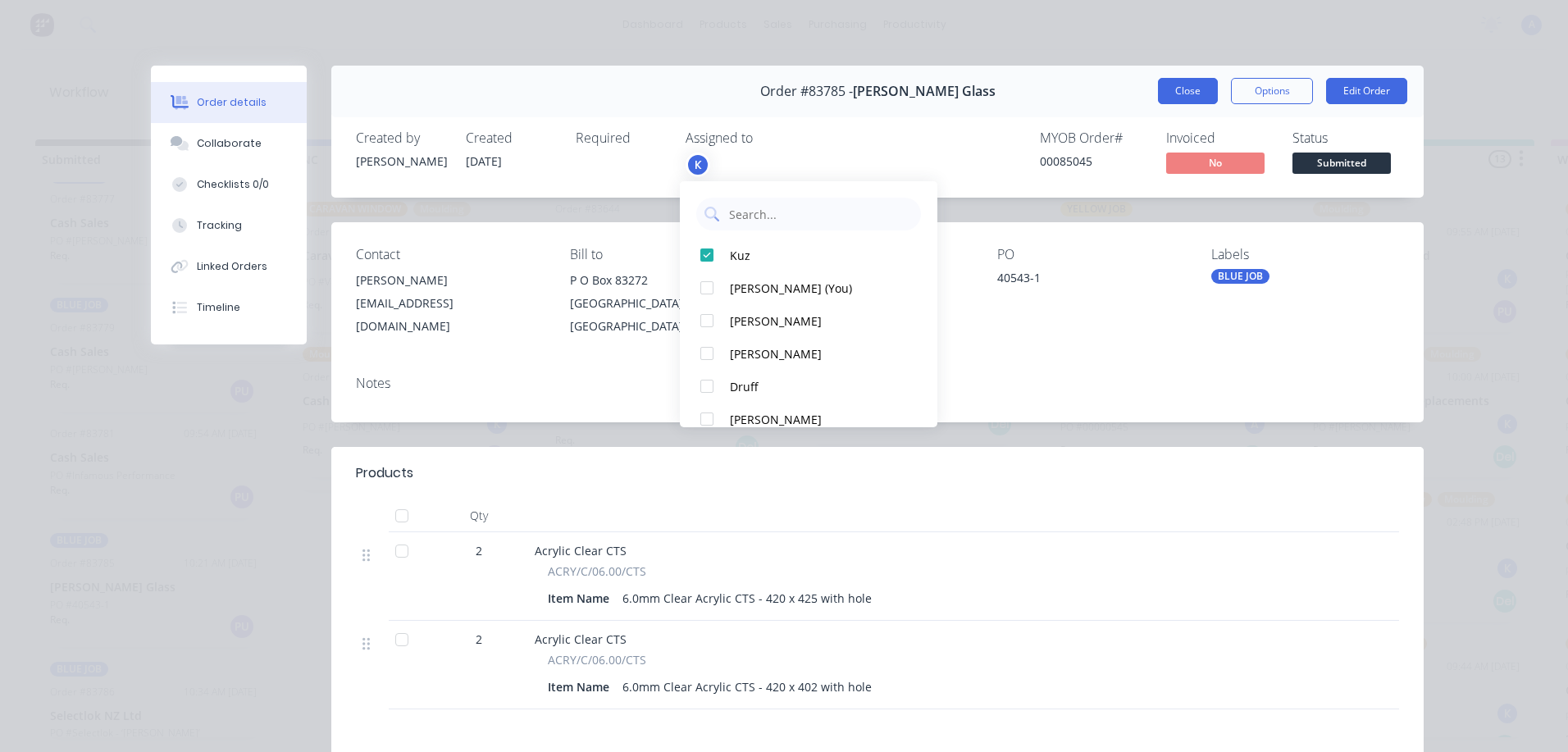
click at [1172, 101] on button "Close" at bounding box center [1188, 91] width 60 height 26
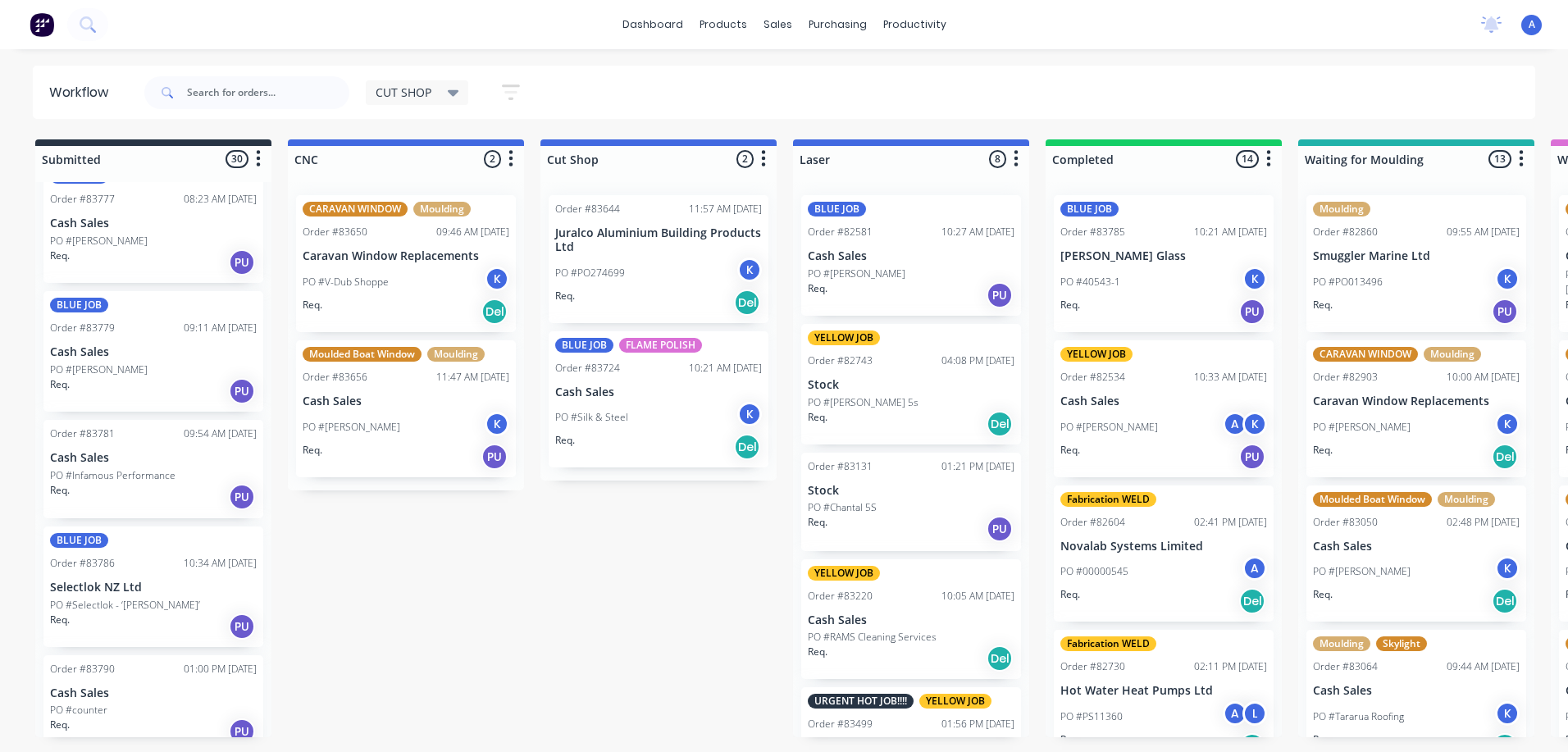
click at [409, 98] on span "CUT SHOP" at bounding box center [403, 92] width 55 height 17
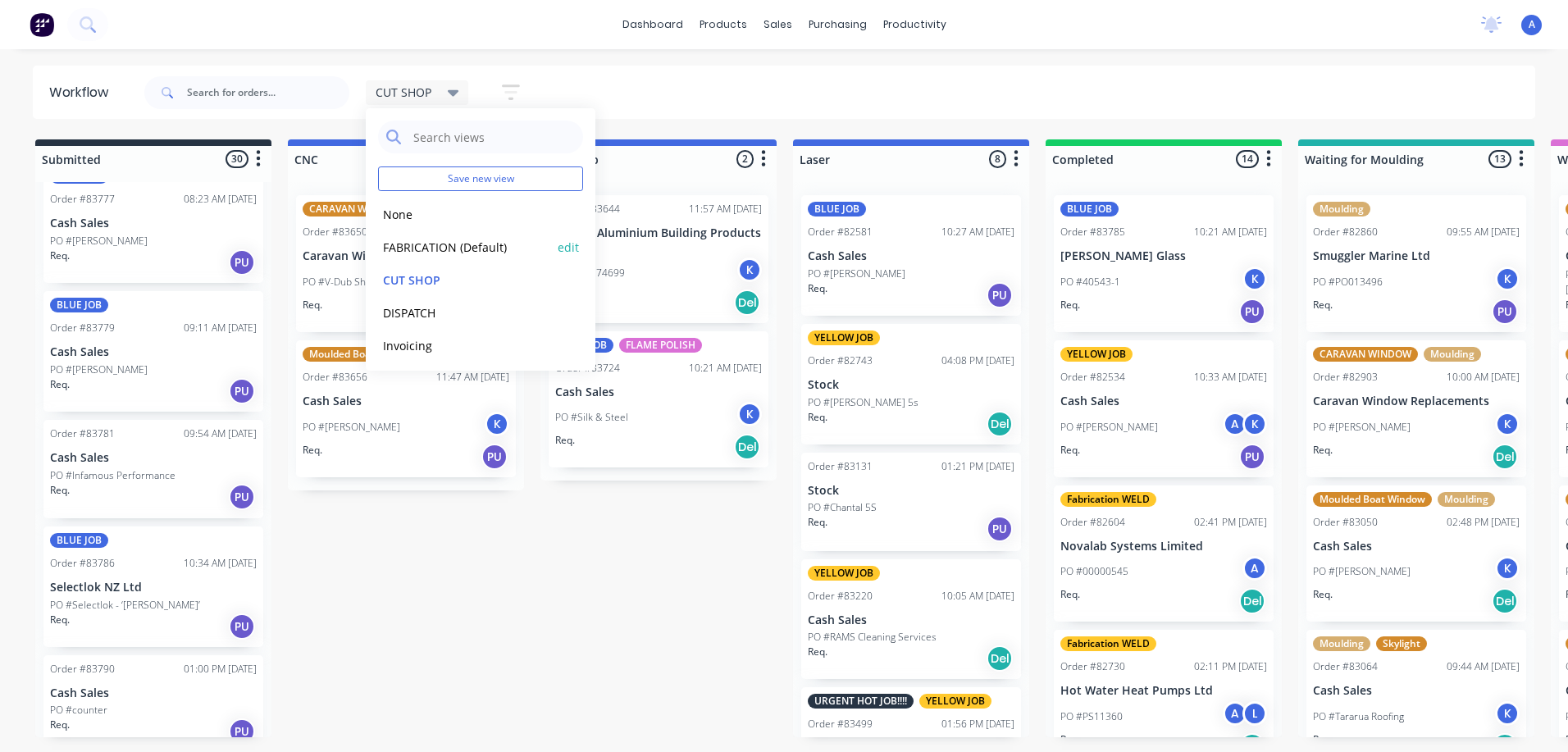
click at [483, 248] on button "FABRICATION (Default)" at bounding box center [465, 247] width 174 height 19
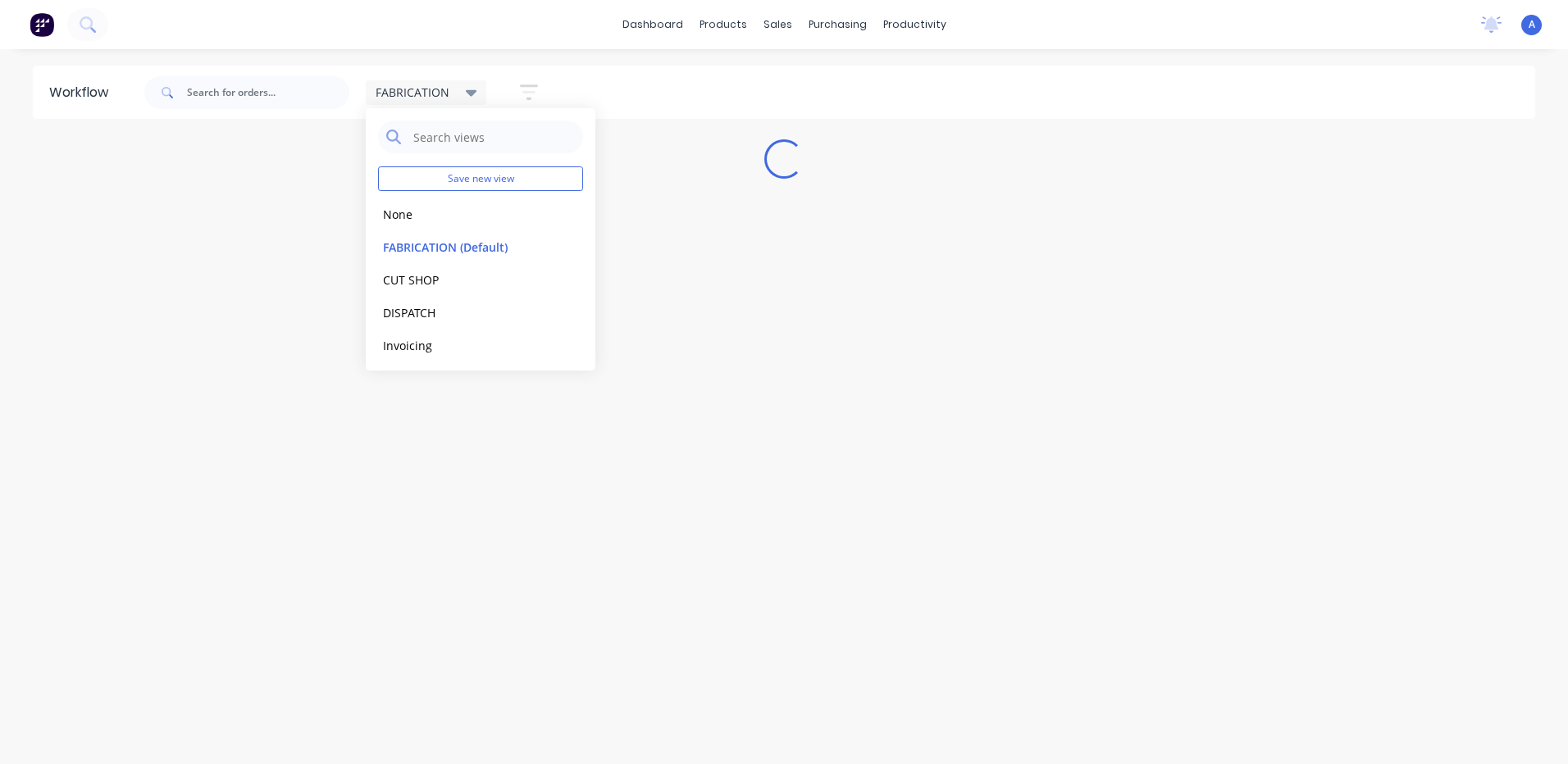
click at [557, 503] on div "Workflow FABRICATION Save new view None edit FABRICATION (Default) edit CUT SHO…" at bounding box center [784, 397] width 1568 height 665
